Goal: Information Seeking & Learning: Learn about a topic

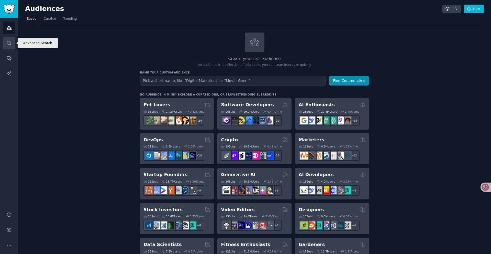
click at [7, 45] on icon "Sidebar" at bounding box center [8, 42] width 5 height 5
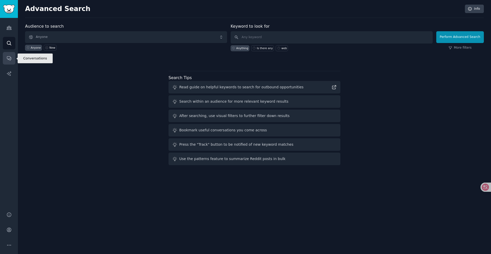
click at [10, 60] on icon "Sidebar" at bounding box center [8, 58] width 5 height 5
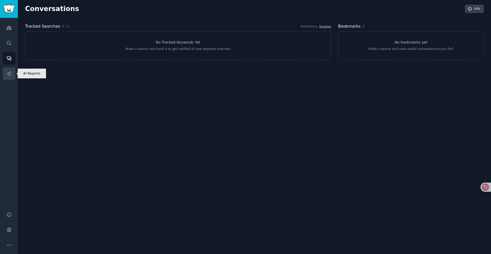
click at [7, 73] on icon "Sidebar" at bounding box center [9, 73] width 4 height 4
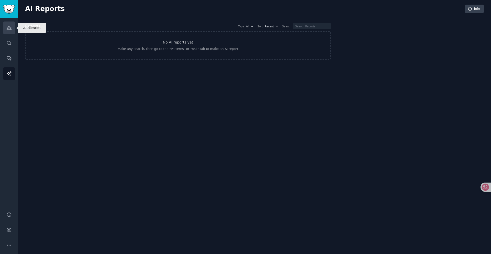
click at [11, 27] on icon "Sidebar" at bounding box center [8, 27] width 5 height 5
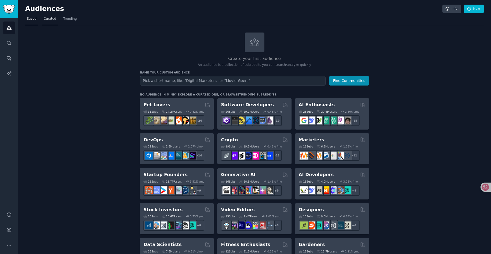
click at [56, 22] on link "Curated" at bounding box center [50, 20] width 16 height 10
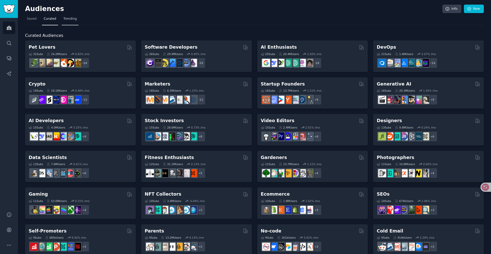
click at [66, 18] on span "Trending" at bounding box center [69, 19] width 13 height 5
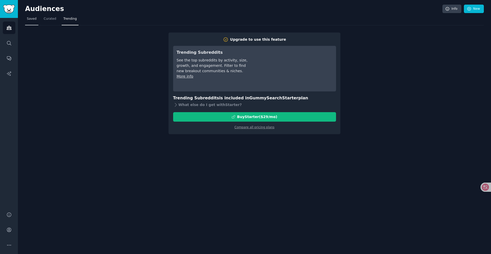
click at [35, 17] on span "Saved" at bounding box center [32, 19] width 10 height 5
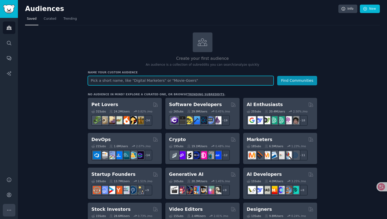
click at [8, 209] on icon "Sidebar" at bounding box center [8, 210] width 5 height 5
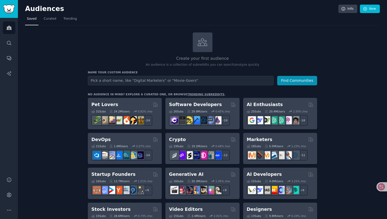
click at [2, 213] on div "Help Account More" at bounding box center [9, 195] width 18 height 48
click at [6, 213] on button "More" at bounding box center [9, 210] width 13 height 13
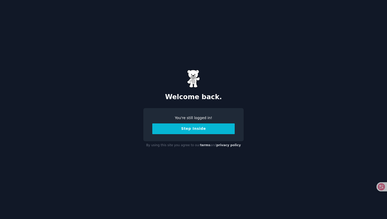
click at [192, 131] on button "Step Inside" at bounding box center [193, 129] width 82 height 11
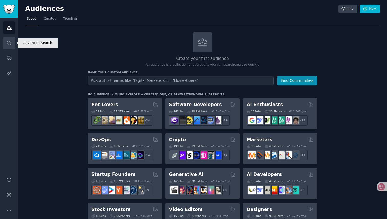
click at [12, 43] on link "Search" at bounding box center [9, 43] width 13 height 13
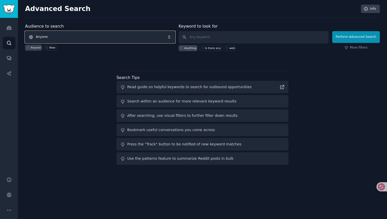
click at [85, 35] on span "Anyone" at bounding box center [100, 37] width 150 height 12
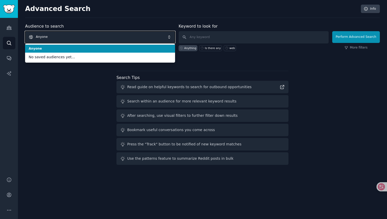
click at [85, 35] on span "Anyone" at bounding box center [100, 37] width 150 height 12
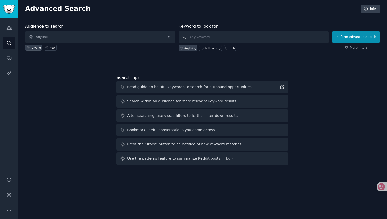
click at [207, 38] on input "text" at bounding box center [254, 37] width 150 height 12
paste input "trip planning"
type input "trip planning"
click at [334, 37] on div "Perform Advanced Search More filters" at bounding box center [356, 38] width 48 height 25
click at [338, 39] on button "Perform Advanced Search" at bounding box center [356, 37] width 48 height 12
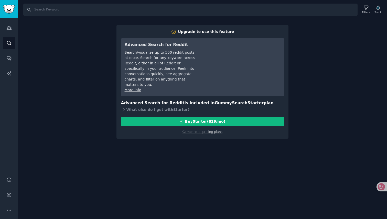
click at [54, 66] on div "Search Filters Track Upgrade to use this feature Advanced Search for Reddit Sea…" at bounding box center [202, 109] width 369 height 219
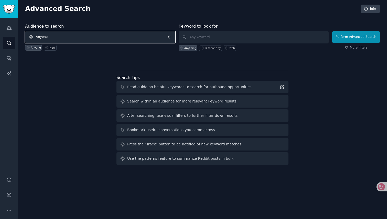
click at [65, 40] on span "Anyone" at bounding box center [100, 37] width 150 height 12
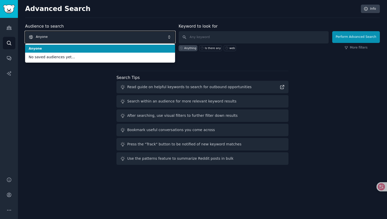
click at [65, 40] on span "Anyone" at bounding box center [100, 37] width 150 height 12
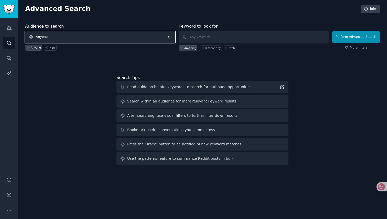
click at [69, 35] on span "Anyone" at bounding box center [100, 37] width 150 height 12
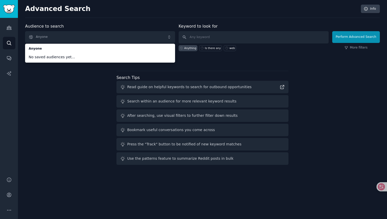
click at [68, 57] on span "No saved audiences yet..." at bounding box center [100, 57] width 143 height 5
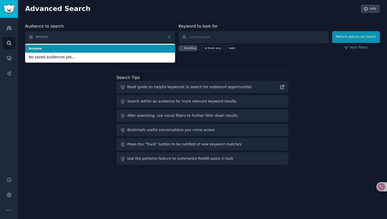
click at [67, 50] on span "Anyone" at bounding box center [100, 49] width 143 height 5
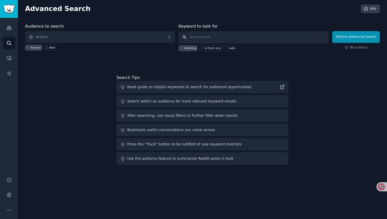
click at [206, 36] on input "text" at bounding box center [254, 37] width 150 height 12
paste input "trip planning"
type input "trip planning"
click at [227, 37] on input "trip planning" at bounding box center [254, 37] width 150 height 12
click button "Perform Advanced Search" at bounding box center [356, 37] width 48 height 12
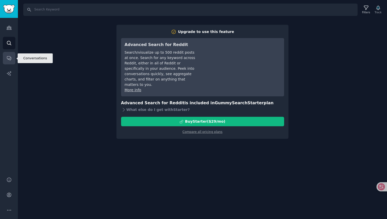
click at [6, 58] on link "Conversations" at bounding box center [9, 58] width 13 height 13
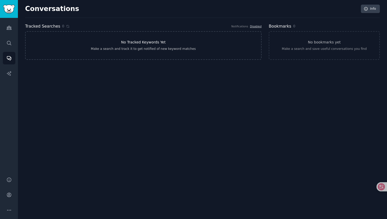
click at [163, 50] on div "Make a search and track it to get notified of new keyword matches" at bounding box center [143, 49] width 105 height 5
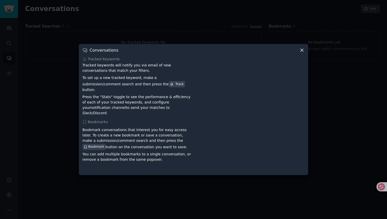
click at [300, 53] on icon at bounding box center [301, 50] width 5 height 5
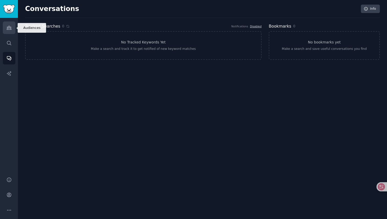
click at [10, 32] on link "Audiences" at bounding box center [9, 27] width 13 height 13
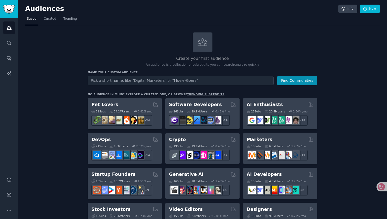
click at [138, 82] on input "text" at bounding box center [181, 80] width 186 height 9
type input "trip planning"
click at [306, 81] on button "Find Communities" at bounding box center [297, 80] width 40 height 9
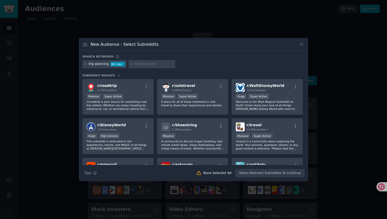
click at [140, 65] on input "text" at bounding box center [154, 64] width 39 height 5
click at [93, 65] on div "trip planning" at bounding box center [99, 64] width 20 height 5
click at [112, 64] on div "38 / day" at bounding box center [118, 64] width 14 height 5
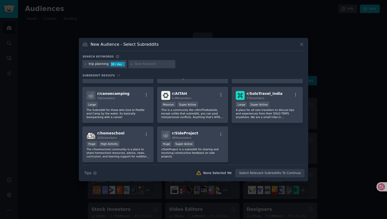
scroll to position [126, 0]
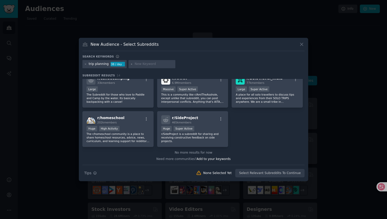
click at [256, 173] on div "Search Tips Tips None Selected Yet Select Relevant Subreddits To Continue" at bounding box center [193, 171] width 222 height 13
click at [263, 173] on div "Search Tips Tips None Selected Yet Select Relevant Subreddits To Continue" at bounding box center [193, 171] width 222 height 13
click at [95, 174] on icon "button" at bounding box center [95, 173] width 3 height 3
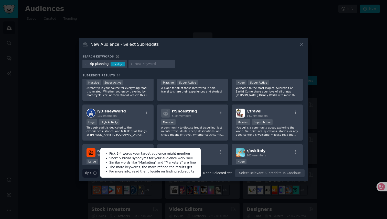
scroll to position [0, 0]
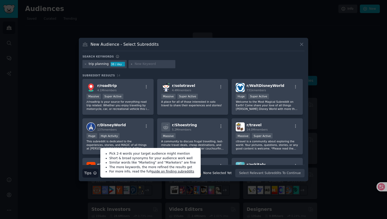
click at [208, 66] on div "trip planning 38 / day" at bounding box center [193, 65] width 222 height 10
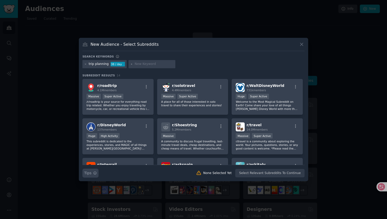
click at [96, 174] on icon "button" at bounding box center [95, 173] width 3 height 3
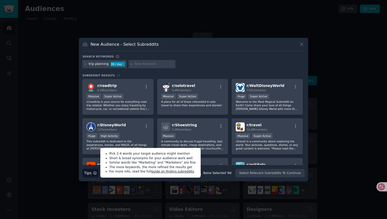
click at [152, 64] on input "text" at bounding box center [154, 64] width 39 height 5
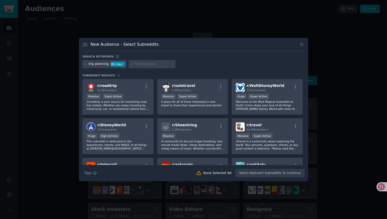
paste input "tinerary"
type input "tinerary"
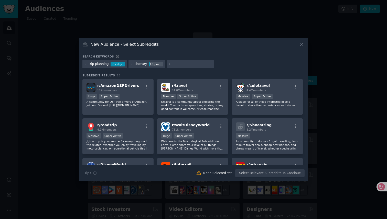
paste input "travel planner"
type input "travel planner"
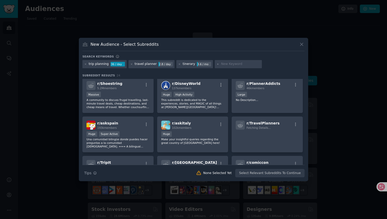
scroll to position [163, 0]
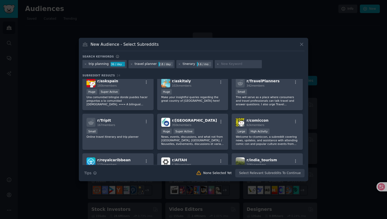
click at [281, 174] on div "Search Tips Tips None Selected Yet Select Relevant Subreddits To Continue" at bounding box center [193, 171] width 222 height 13
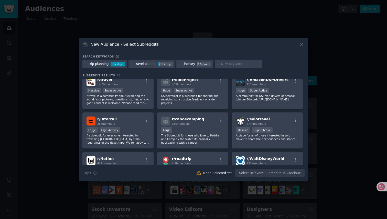
scroll to position [0, 0]
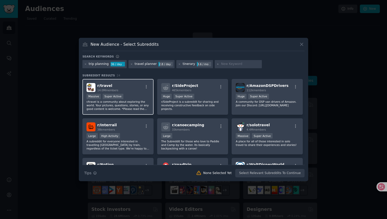
click at [128, 93] on div "r/ travel 14.0M members Massive Super Active r/travel is a community about expl…" at bounding box center [117, 97] width 71 height 36
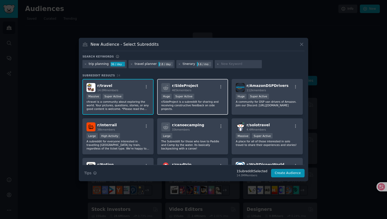
click at [196, 96] on div ">= 95th percentile for submissions / day Huge Super Active" at bounding box center [192, 97] width 63 height 6
click at [208, 106] on p "r/SideProject is a subreddit for sharing and receiving constructive feedback on…" at bounding box center [192, 105] width 63 height 11
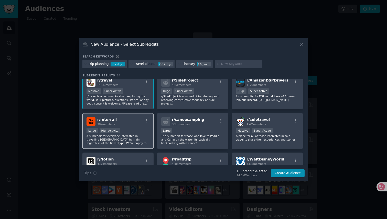
scroll to position [7, 0]
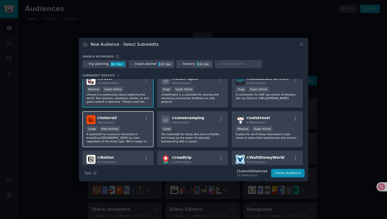
click at [132, 141] on p "A subreddit for everyone interested in travelling Europe by train, regardless o…" at bounding box center [118, 138] width 63 height 11
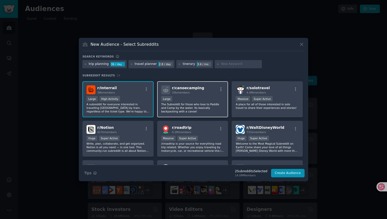
scroll to position [38, 0]
click at [198, 142] on p "/r/roadtrip is your source for everything road trip related. Whether you enjoy …" at bounding box center [192, 146] width 63 height 11
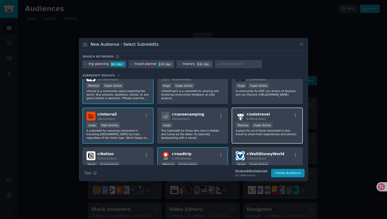
scroll to position [10, 0]
click at [274, 134] on p "A place for all of those interested in solo travel to share their experiences a…" at bounding box center [267, 132] width 63 height 7
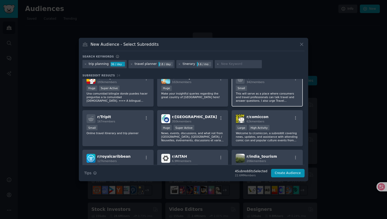
scroll to position [172, 0]
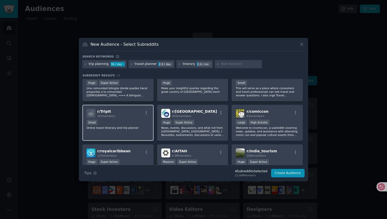
click at [132, 131] on div "r/ TripIt 167 members Small Online travel itinerary and trip planner" at bounding box center [117, 123] width 71 height 36
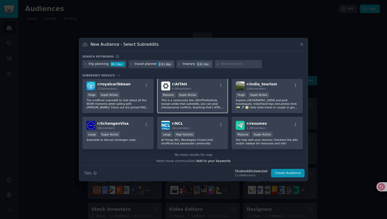
scroll to position [241, 0]
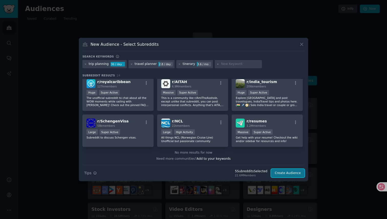
click at [282, 173] on button "Create Audience" at bounding box center [288, 173] width 34 height 9
click at [282, 173] on div "Search Tips Tips 5 Subreddit s Selected 22.6M Members Create Audience" at bounding box center [193, 171] width 222 height 13
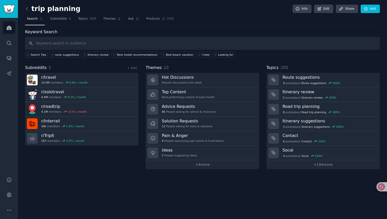
click at [30, 10] on link at bounding box center [28, 9] width 6 height 8
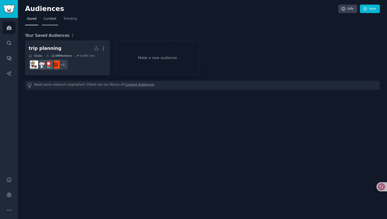
click at [54, 20] on span "Curated" at bounding box center [50, 19] width 13 height 5
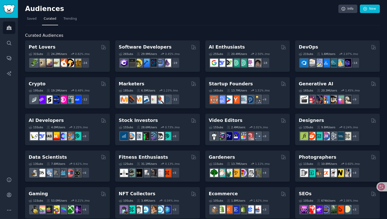
click at [38, 21] on nav "Saved Curated Trending" at bounding box center [202, 20] width 355 height 10
click at [38, 20] on link "Saved" at bounding box center [31, 20] width 13 height 10
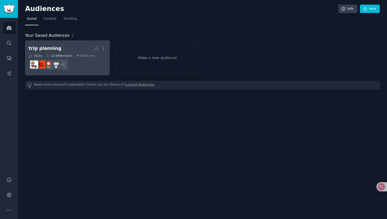
click at [95, 69] on dd "+ 1" at bounding box center [68, 65] width 78 height 14
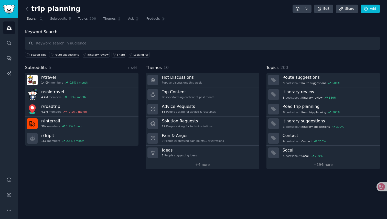
click at [99, 40] on input "text" at bounding box center [202, 43] width 355 height 13
click at [61, 17] on span "Subreddits" at bounding box center [58, 19] width 17 height 5
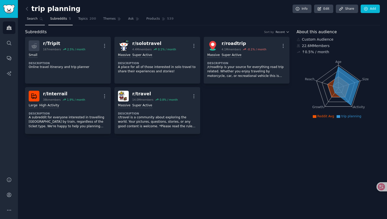
click at [41, 23] on link "Search" at bounding box center [35, 20] width 20 height 10
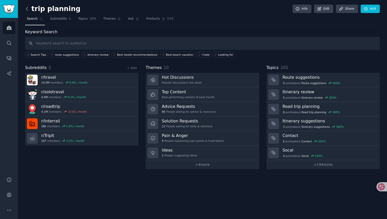
click at [27, 11] on icon at bounding box center [26, 8] width 5 height 5
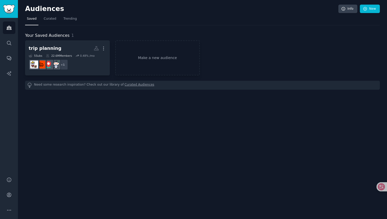
click at [137, 100] on div "Audiences Info New Saved Curated Trending Your Saved Audiences 1 trip planning …" at bounding box center [202, 109] width 369 height 219
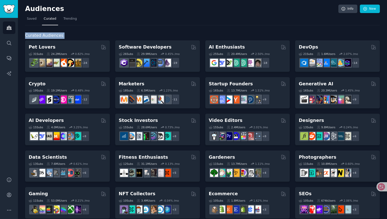
drag, startPoint x: 24, startPoint y: 36, endPoint x: 65, endPoint y: 39, distance: 41.6
click at [65, 39] on div "Audiences Info New Saved Curated Trending Curated Audiences Pet Lovers 31 Sub s…" at bounding box center [202, 205] width 369 height 410
click at [103, 31] on div "Curated Audiences Pet Lovers 31 Sub s 24.2M Users 0.82 % /mo r/turtle + 24 Soft…" at bounding box center [202, 213] width 355 height 377
click at [70, 20] on span "Trending" at bounding box center [69, 19] width 13 height 5
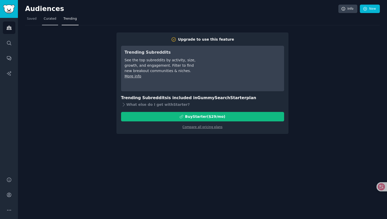
click at [50, 22] on link "Curated" at bounding box center [50, 20] width 16 height 10
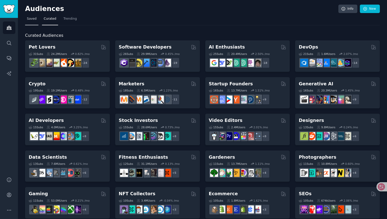
click at [33, 18] on span "Saved" at bounding box center [32, 19] width 10 height 5
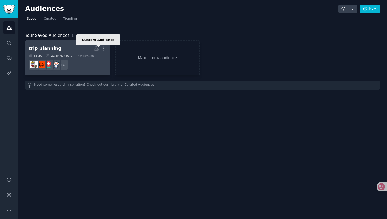
click at [96, 49] on icon at bounding box center [96, 48] width 5 height 5
click at [104, 47] on icon "button" at bounding box center [103, 48] width 5 height 5
click at [102, 66] on dd "+ 1" at bounding box center [68, 65] width 78 height 14
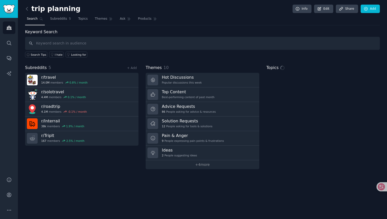
click at [93, 65] on div "Subreddits 5 + Add" at bounding box center [81, 68] width 113 height 6
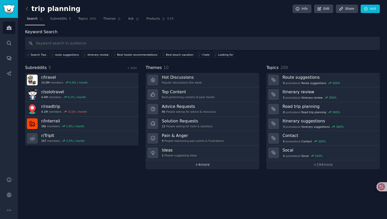
click at [208, 165] on link "+ 4 more" at bounding box center [202, 164] width 113 height 9
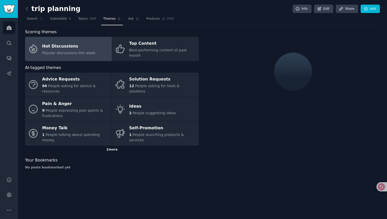
click at [118, 146] on div "2 more" at bounding box center [112, 150] width 174 height 8
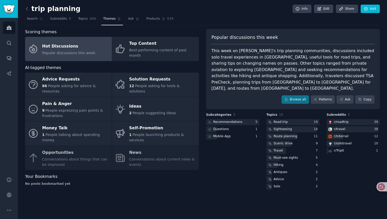
click at [30, 7] on link at bounding box center [28, 9] width 6 height 8
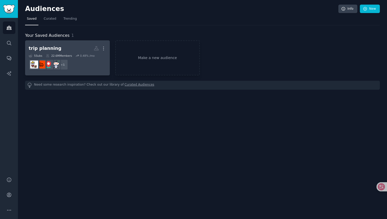
click at [72, 59] on dd "r/TripIt + 1" at bounding box center [68, 65] width 78 height 14
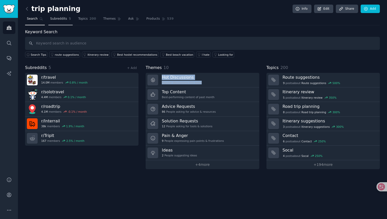
click at [64, 19] on span "Subreddits" at bounding box center [58, 19] width 17 height 5
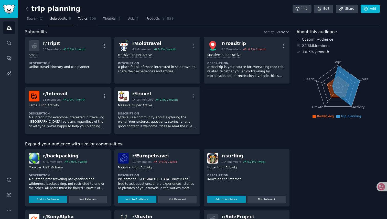
click at [92, 19] on span "200" at bounding box center [93, 19] width 7 height 5
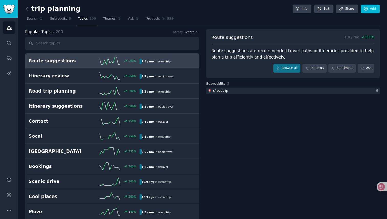
click at [150, 48] on input "text" at bounding box center [112, 43] width 174 height 13
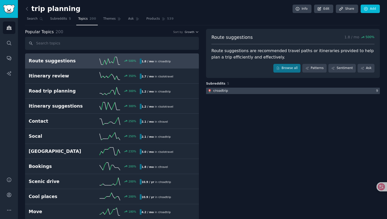
click at [330, 92] on div at bounding box center [293, 91] width 174 height 6
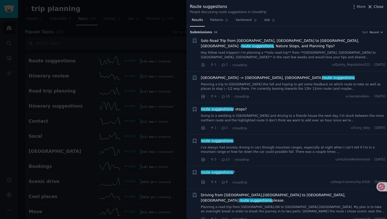
click at [376, 5] on span "Close" at bounding box center [379, 6] width 10 height 5
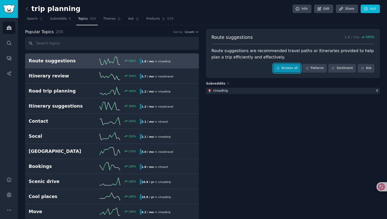
click at [286, 68] on link "Browse all" at bounding box center [286, 68] width 27 height 9
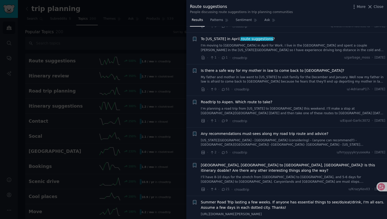
scroll to position [488, 0]
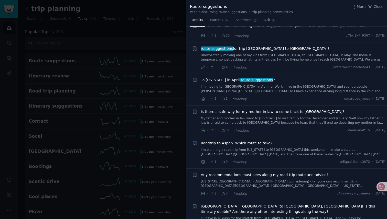
click at [298, 31] on li "+ What is the more interesting route? Suggestions for places to stop/sleep alon…" at bounding box center [286, 31] width 201 height 23
click at [375, 8] on span "Close" at bounding box center [379, 6] width 10 height 5
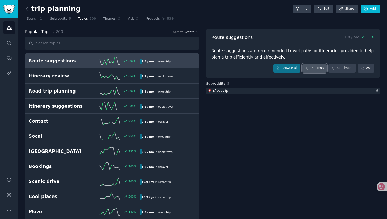
click at [315, 72] on link "Patterns" at bounding box center [314, 68] width 24 height 9
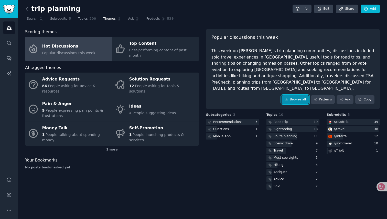
click at [296, 95] on link "Browse all" at bounding box center [295, 99] width 27 height 9
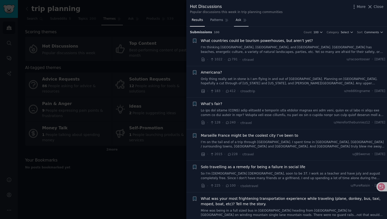
click at [240, 20] on span "Ask" at bounding box center [239, 20] width 6 height 5
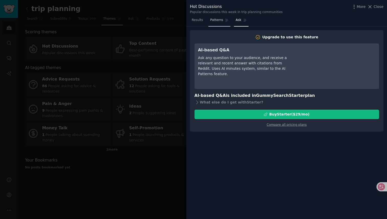
click at [216, 18] on span "Patterns" at bounding box center [216, 20] width 13 height 5
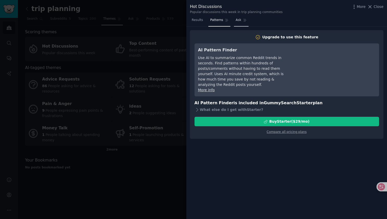
click at [236, 22] on span "Ask" at bounding box center [239, 20] width 6 height 5
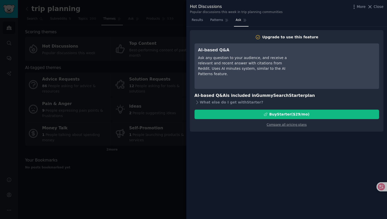
click at [275, 24] on div "Results Patterns Ask" at bounding box center [286, 21] width 201 height 10
click at [380, 7] on span "Close" at bounding box center [379, 6] width 10 height 5
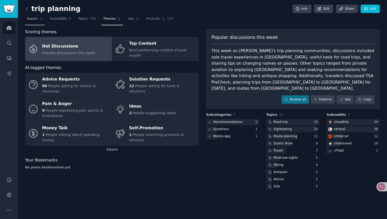
click at [37, 19] on link "Search" at bounding box center [35, 20] width 20 height 10
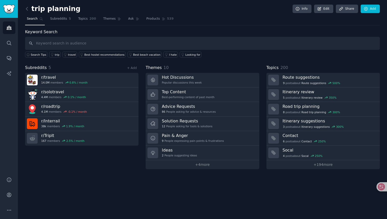
click at [60, 43] on input "text" at bounding box center [202, 43] width 355 height 13
click at [83, 42] on input "text" at bounding box center [202, 43] width 355 height 13
paste input "best website for"
type input "best website for"
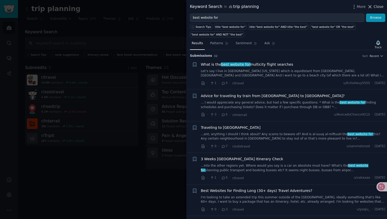
click at [375, 9] on span "Close" at bounding box center [379, 6] width 10 height 5
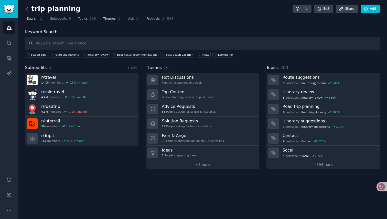
click at [113, 21] on span "Themes" at bounding box center [109, 19] width 13 height 5
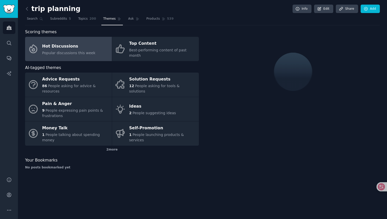
click at [77, 44] on div "Hot Discussions" at bounding box center [68, 46] width 53 height 8
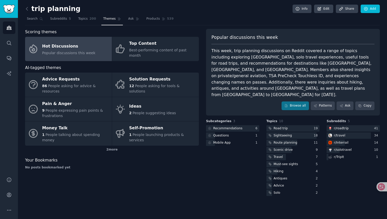
click at [77, 44] on div "Hot Discussions" at bounding box center [68, 46] width 53 height 8
click at [296, 102] on link "Browse all" at bounding box center [295, 106] width 27 height 9
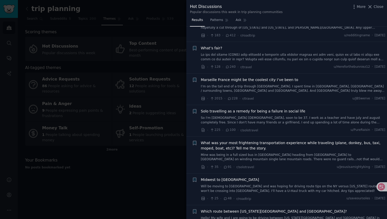
scroll to position [57, 0]
click at [146, 177] on div at bounding box center [193, 109] width 387 height 219
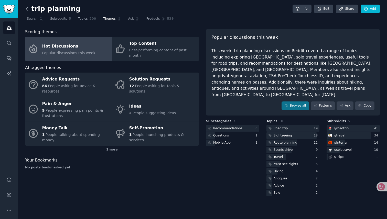
click at [27, 9] on icon at bounding box center [26, 8] width 5 height 5
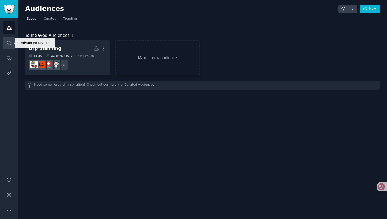
click at [6, 41] on link "Search" at bounding box center [9, 43] width 13 height 13
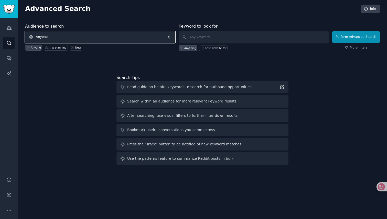
click at [95, 39] on span "Anyone" at bounding box center [100, 37] width 150 height 12
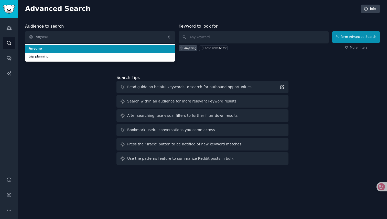
click at [102, 50] on span "Anyone" at bounding box center [100, 49] width 143 height 5
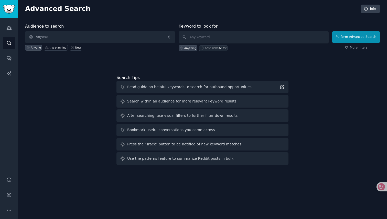
click at [215, 48] on div "best website for" at bounding box center [216, 48] width 22 height 4
type input "best website for"
click at [361, 42] on button "Perform Advanced Search" at bounding box center [356, 37] width 48 height 12
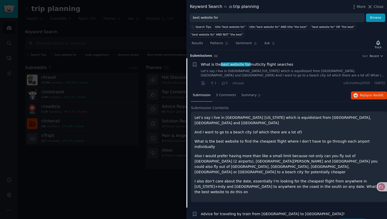
click at [261, 64] on span "What is the best website for multicity flight searches" at bounding box center [247, 64] width 92 height 5
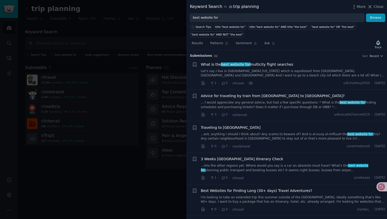
scroll to position [8, 0]
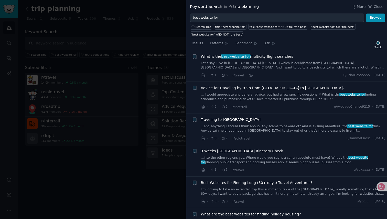
click at [270, 58] on span "What is the best website for multicity flight searches" at bounding box center [247, 56] width 92 height 5
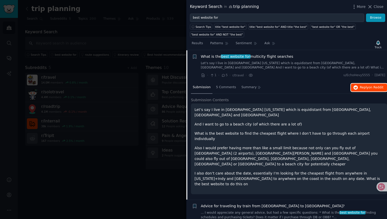
click at [363, 88] on span "Reply on Reddit" at bounding box center [372, 87] width 24 height 5
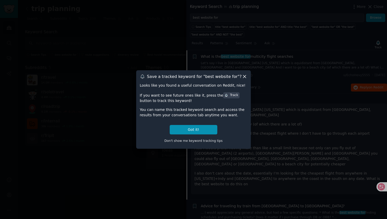
click at [244, 78] on icon at bounding box center [244, 76] width 5 height 5
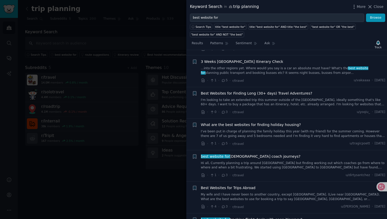
scroll to position [216, 0]
